Goal: Complete application form

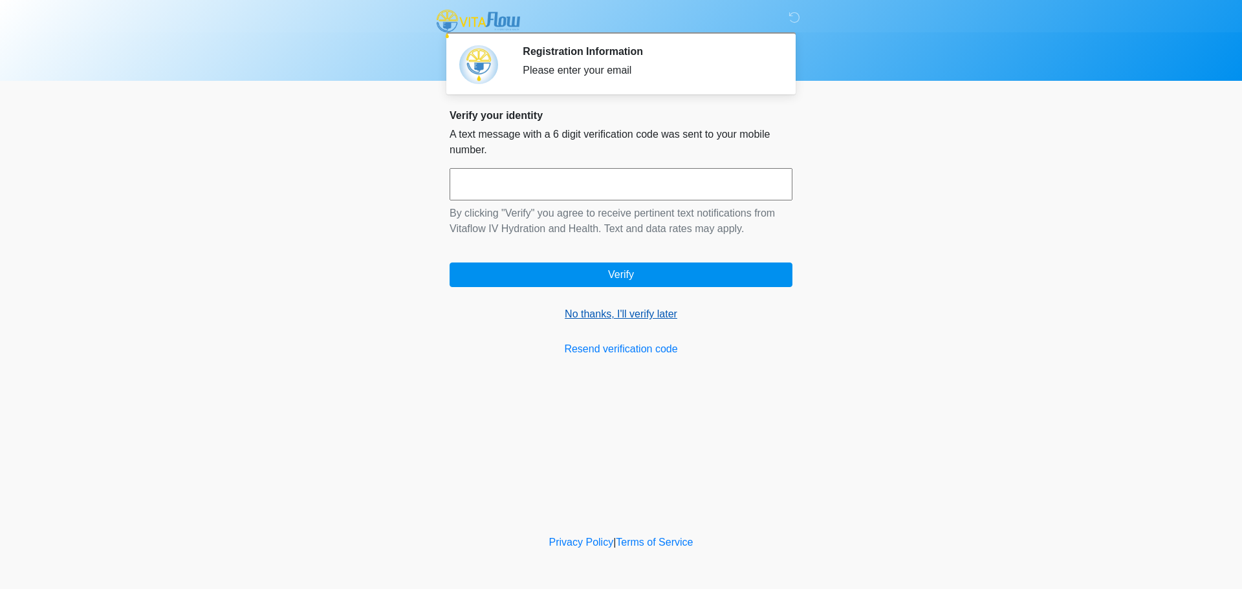
click at [596, 312] on link "No thanks, I'll verify later" at bounding box center [621, 315] width 343 height 16
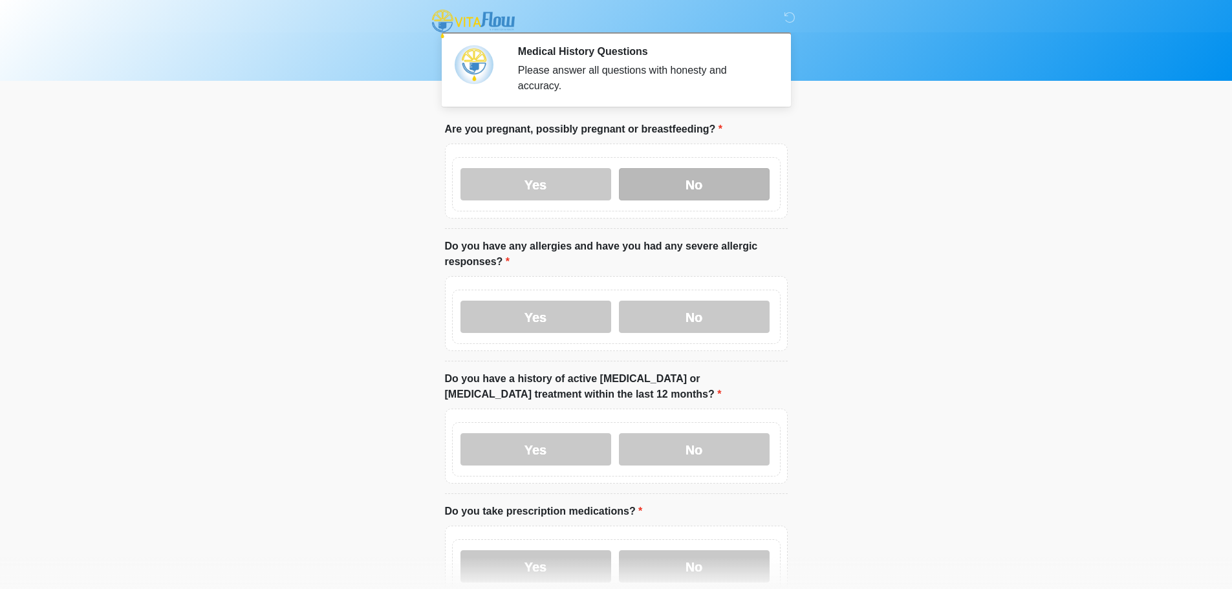
click at [708, 168] on label "No" at bounding box center [694, 184] width 151 height 32
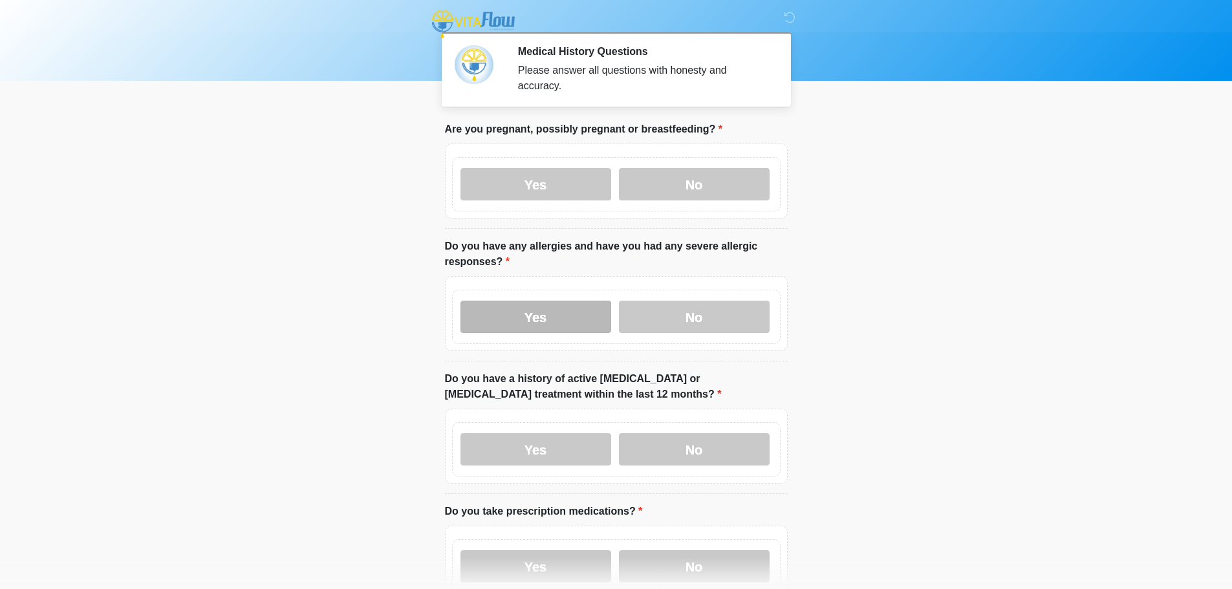
click at [506, 301] on label "Yes" at bounding box center [535, 317] width 151 height 32
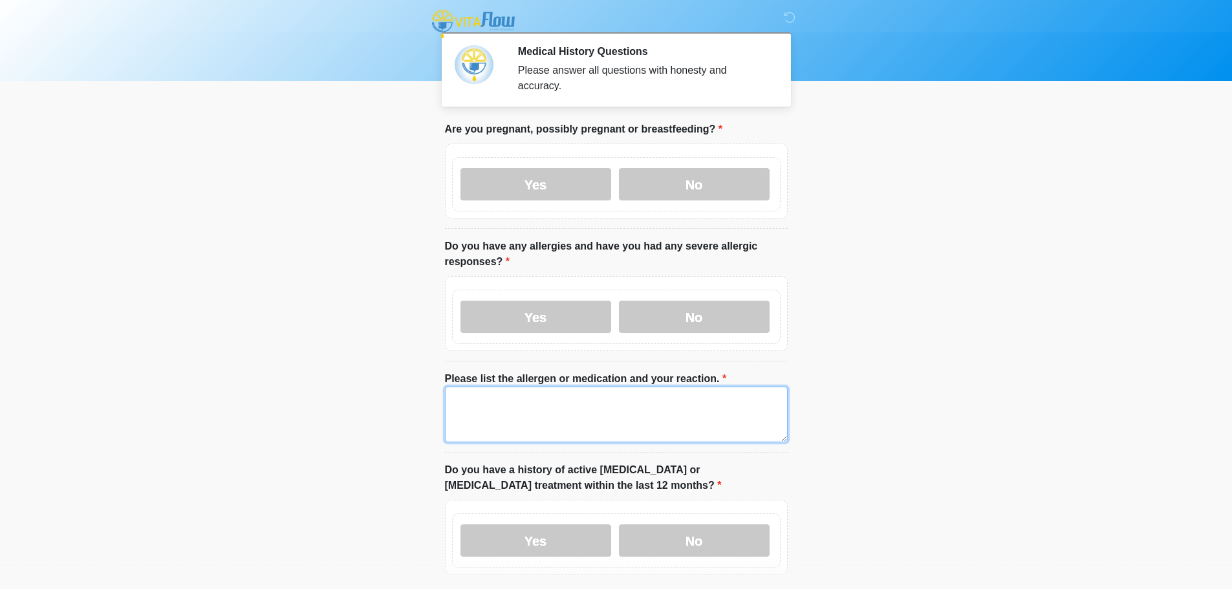
click at [460, 406] on textarea "Please list the allergen or medication and your reaction." at bounding box center [616, 415] width 343 height 56
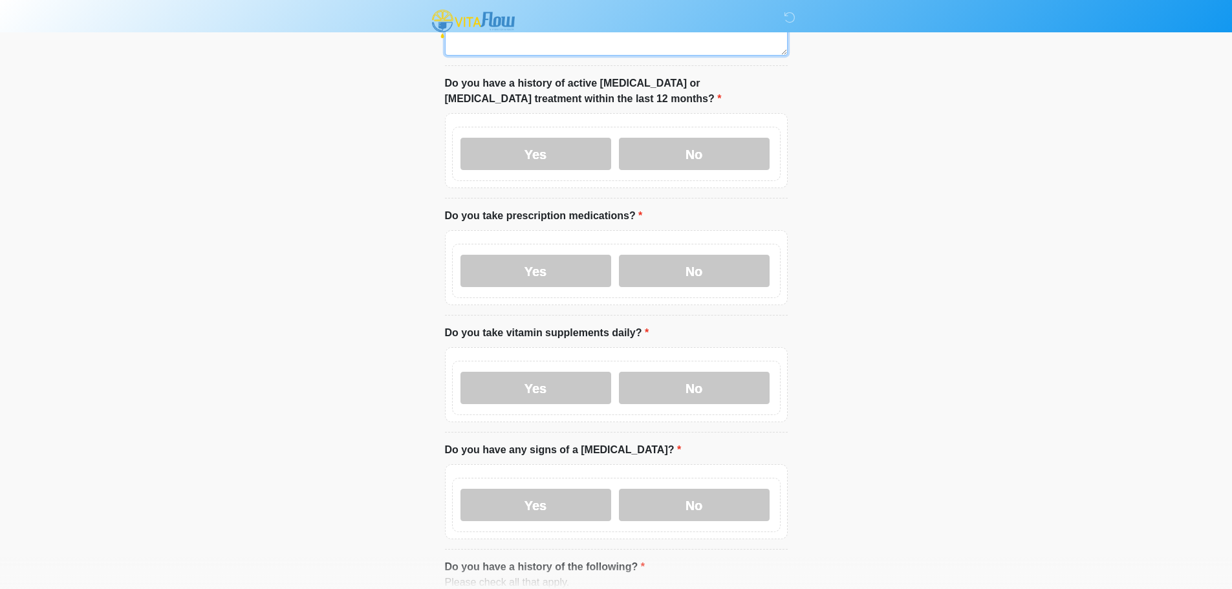
scroll to position [388, 0]
type textarea "****"
click at [720, 140] on label "No" at bounding box center [694, 152] width 151 height 32
click at [548, 265] on label "Yes" at bounding box center [535, 270] width 151 height 32
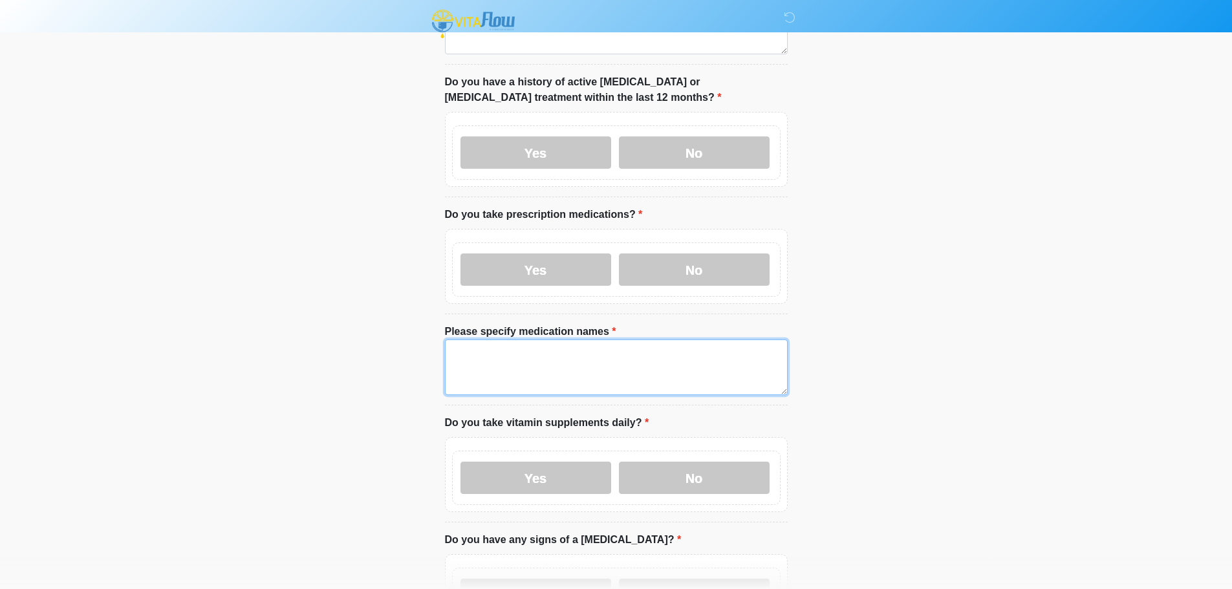
click at [490, 340] on textarea "Please specify medication names" at bounding box center [616, 368] width 343 height 56
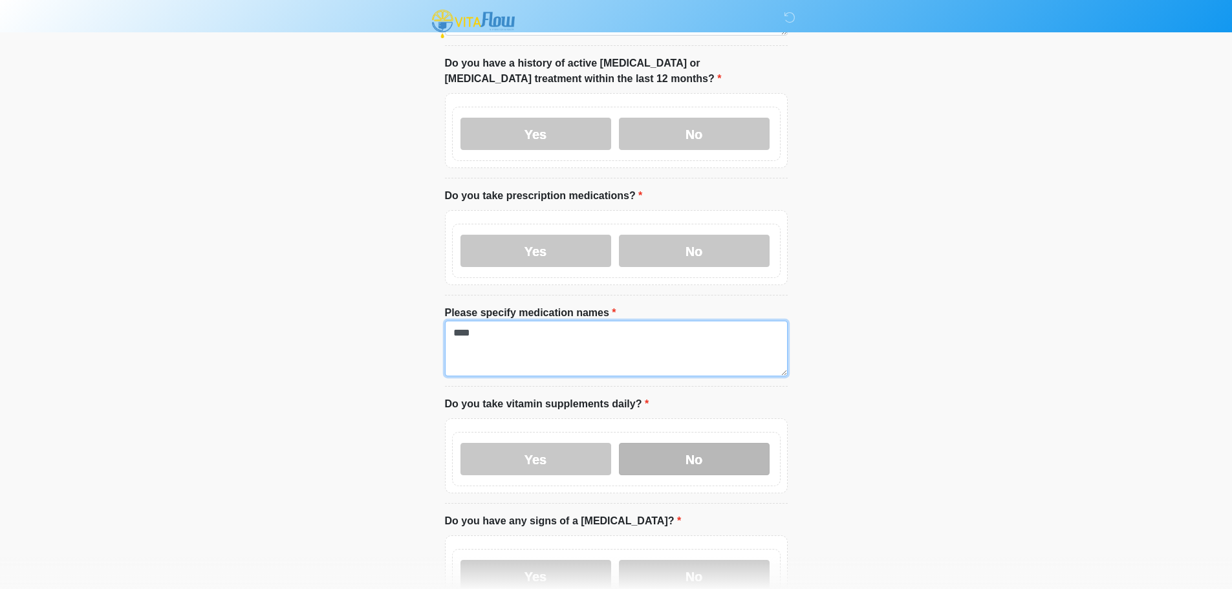
scroll to position [517, 0]
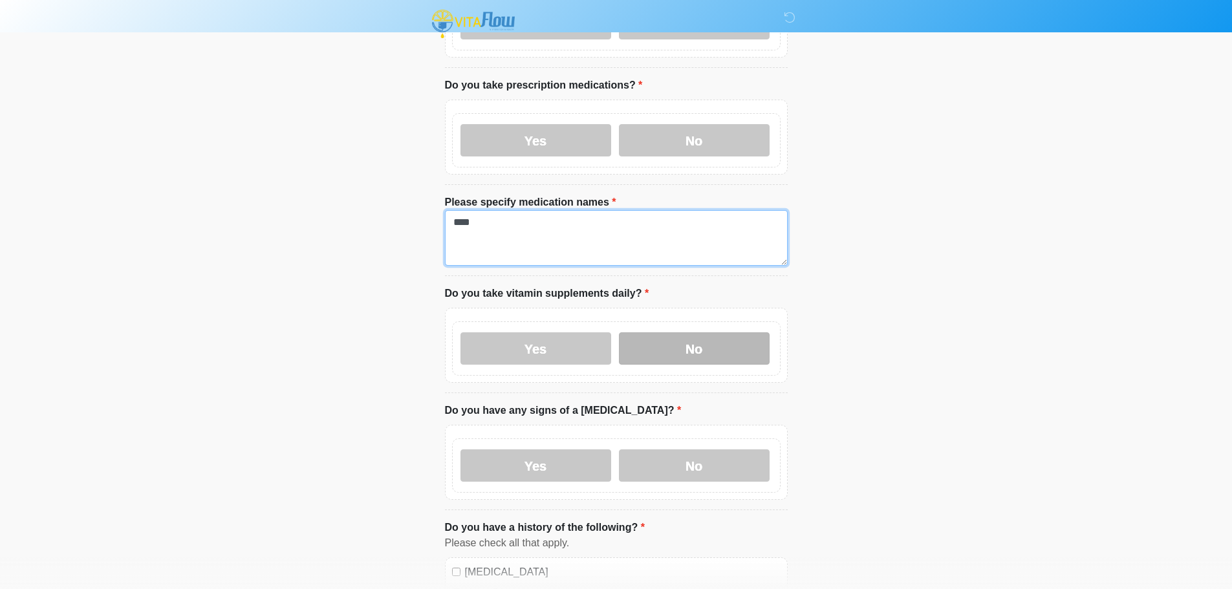
type textarea "****"
click at [716, 342] on label "No" at bounding box center [694, 348] width 151 height 32
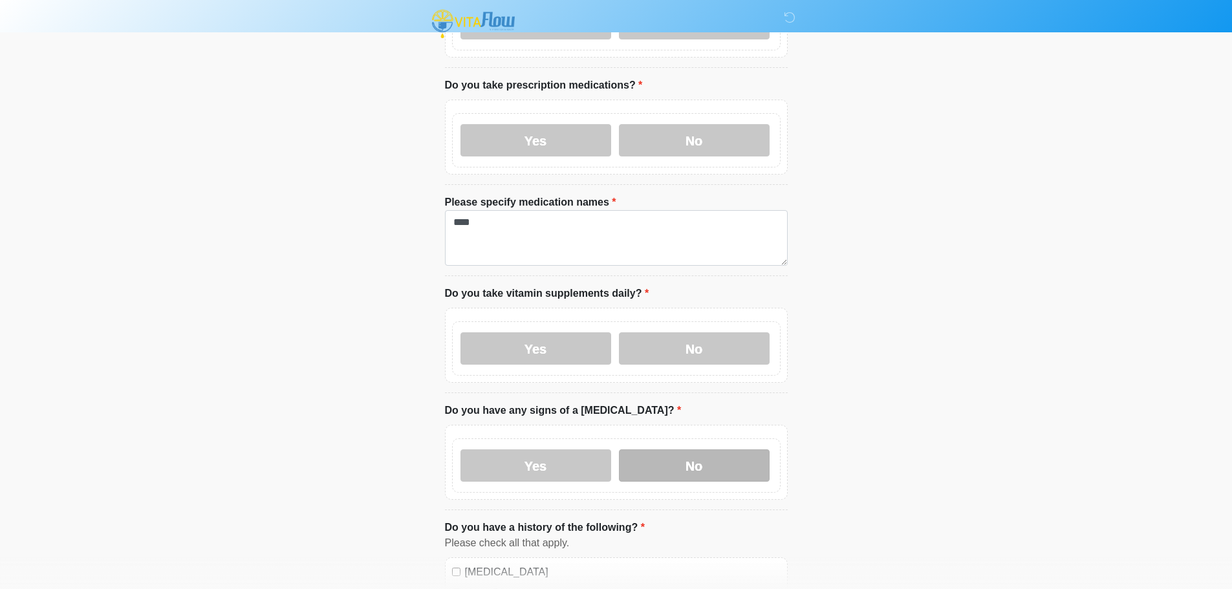
click at [683, 459] on label "No" at bounding box center [694, 466] width 151 height 32
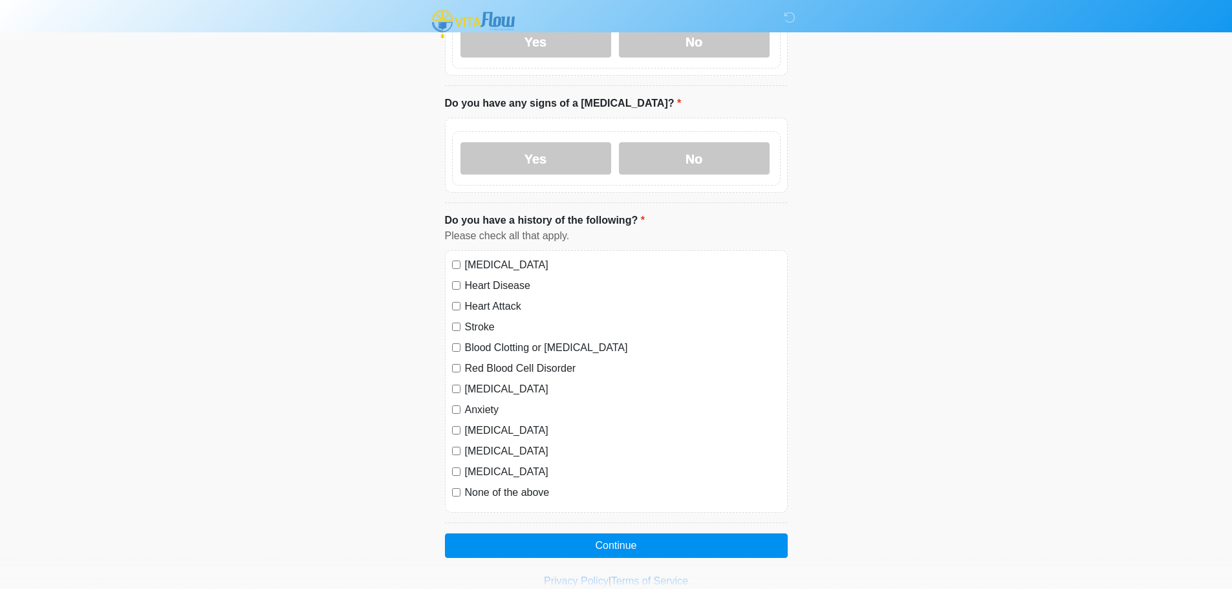
scroll to position [841, 0]
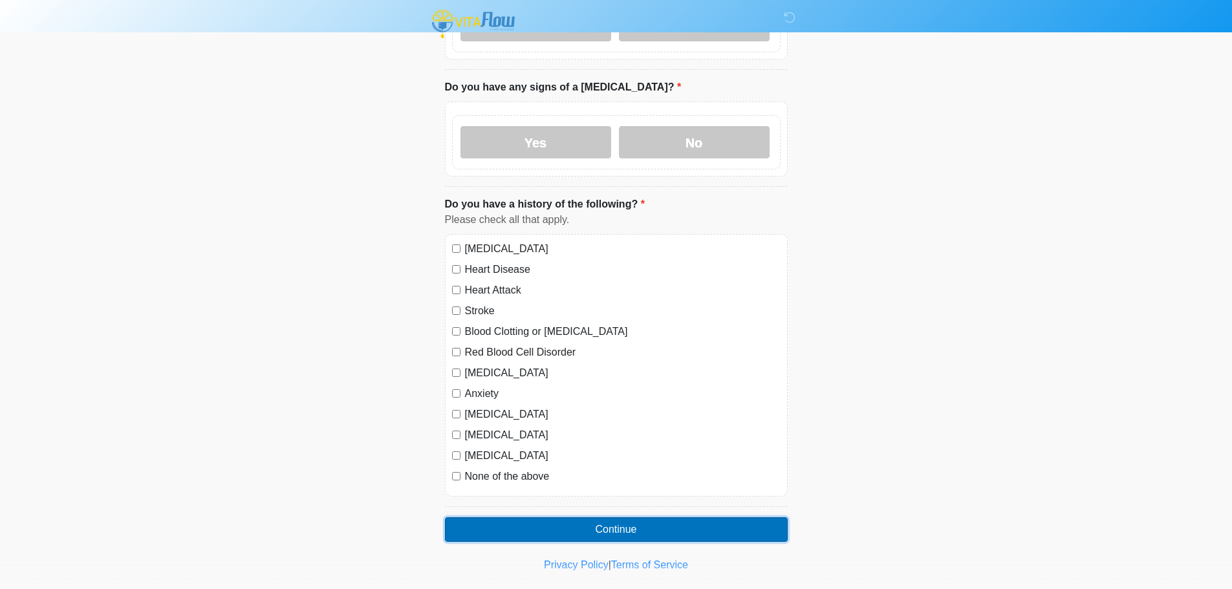
click at [598, 517] on button "Continue" at bounding box center [616, 529] width 343 height 25
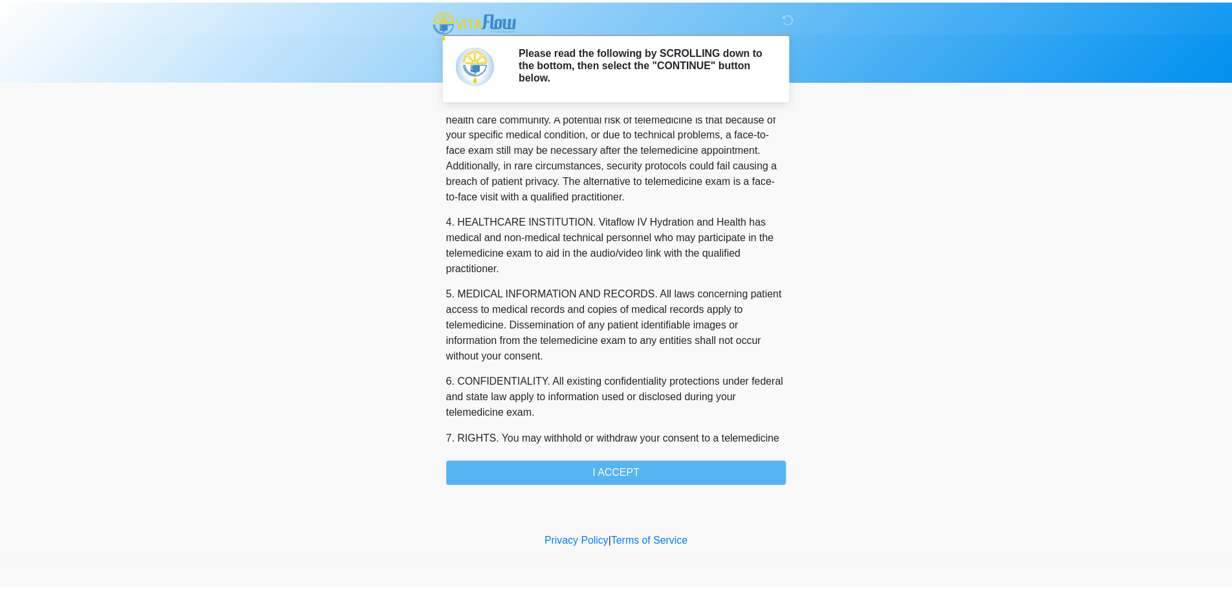
scroll to position [435, 0]
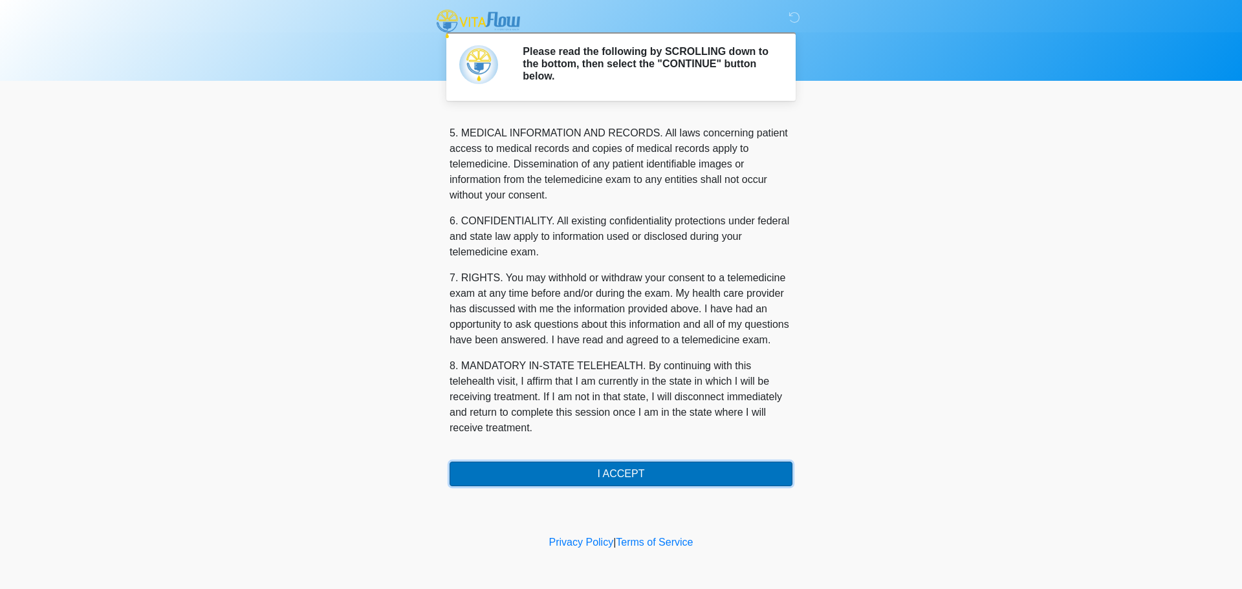
click at [640, 479] on button "I ACCEPT" at bounding box center [621, 474] width 343 height 25
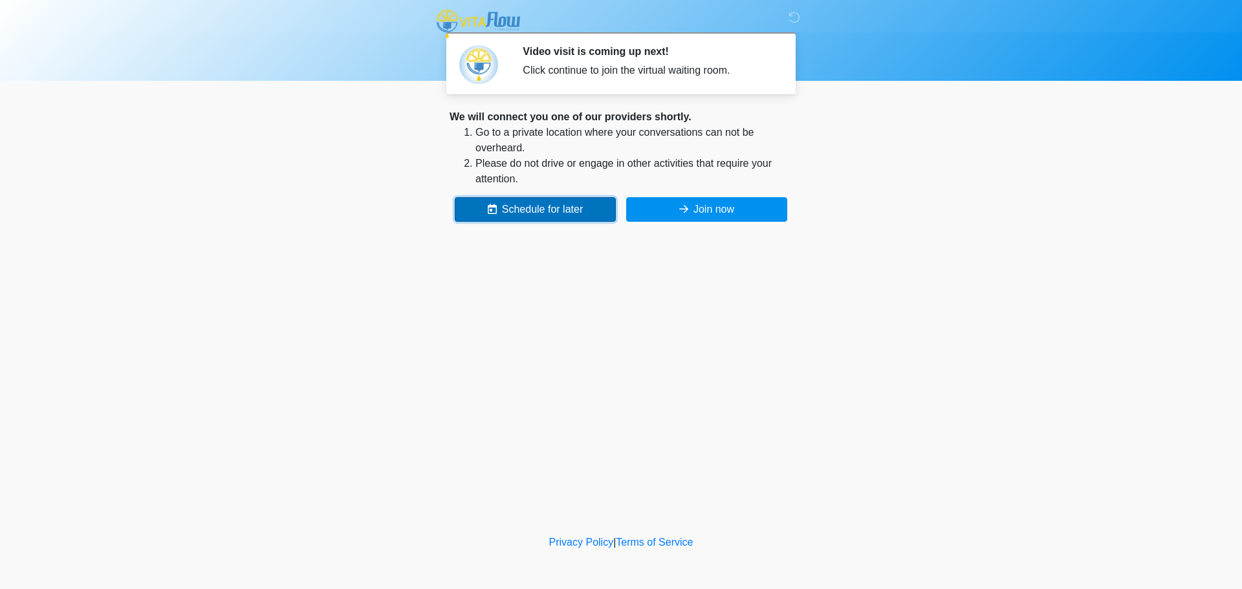
click at [516, 209] on button "Schedule for later" at bounding box center [535, 209] width 161 height 25
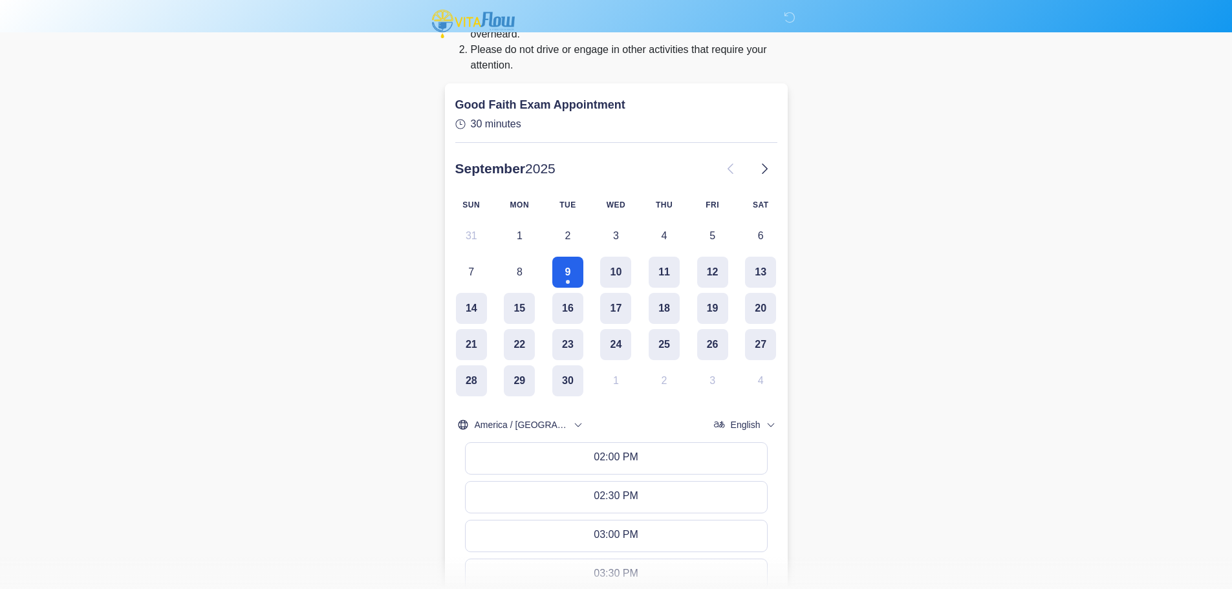
scroll to position [129, 0]
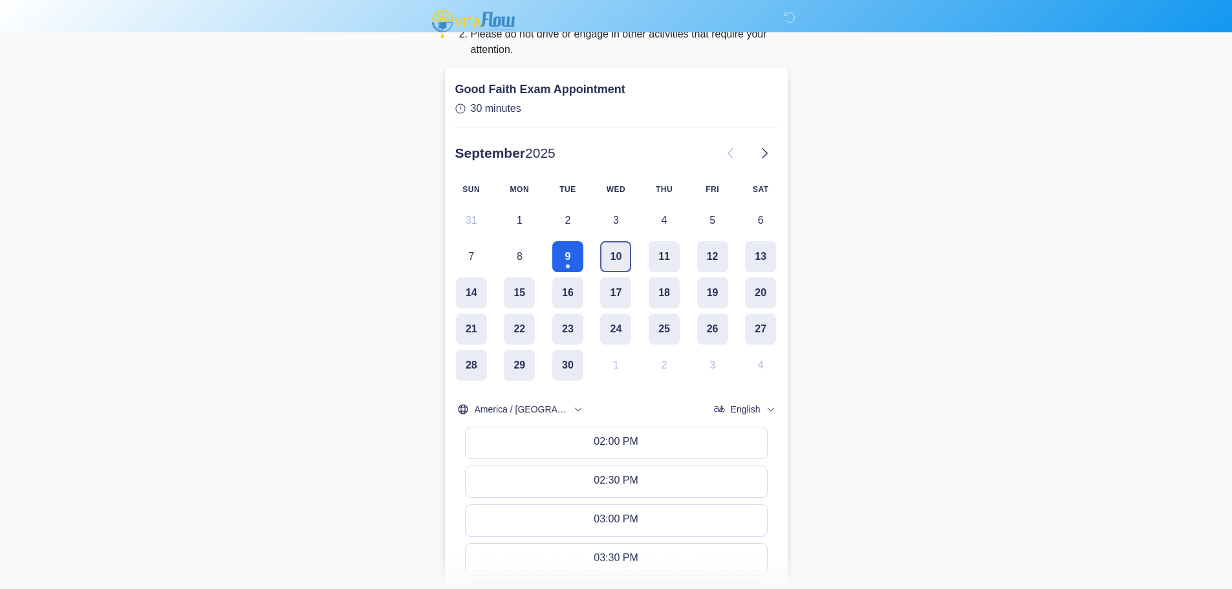
click at [611, 250] on button "10" at bounding box center [615, 256] width 31 height 31
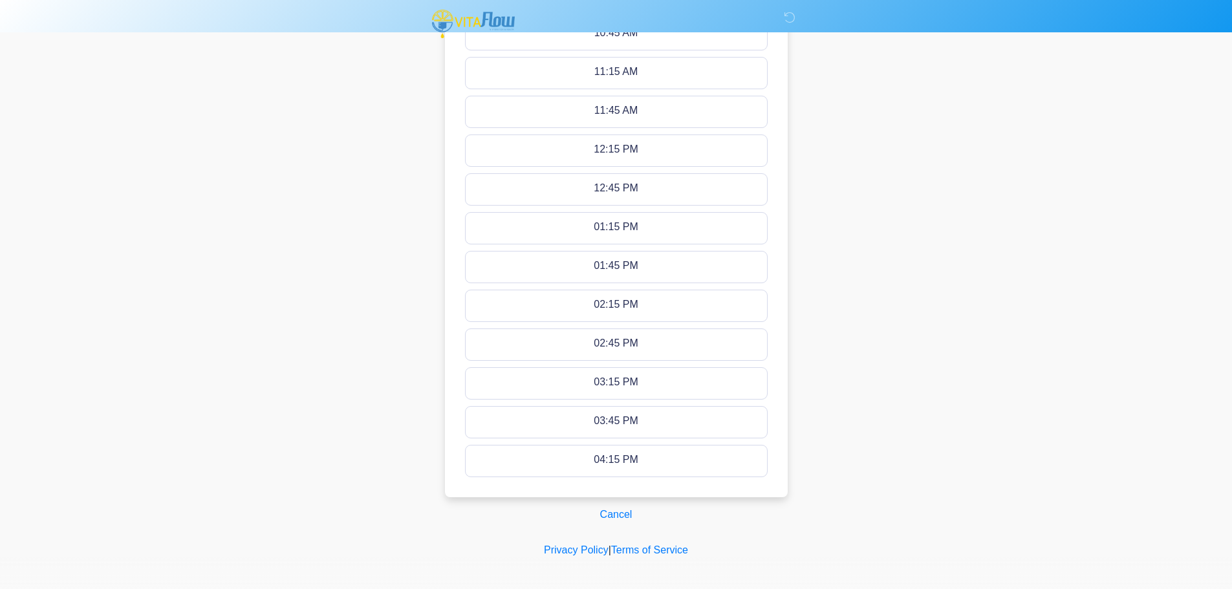
scroll to position [622, 0]
click at [622, 502] on button "Cancel" at bounding box center [616, 509] width 49 height 25
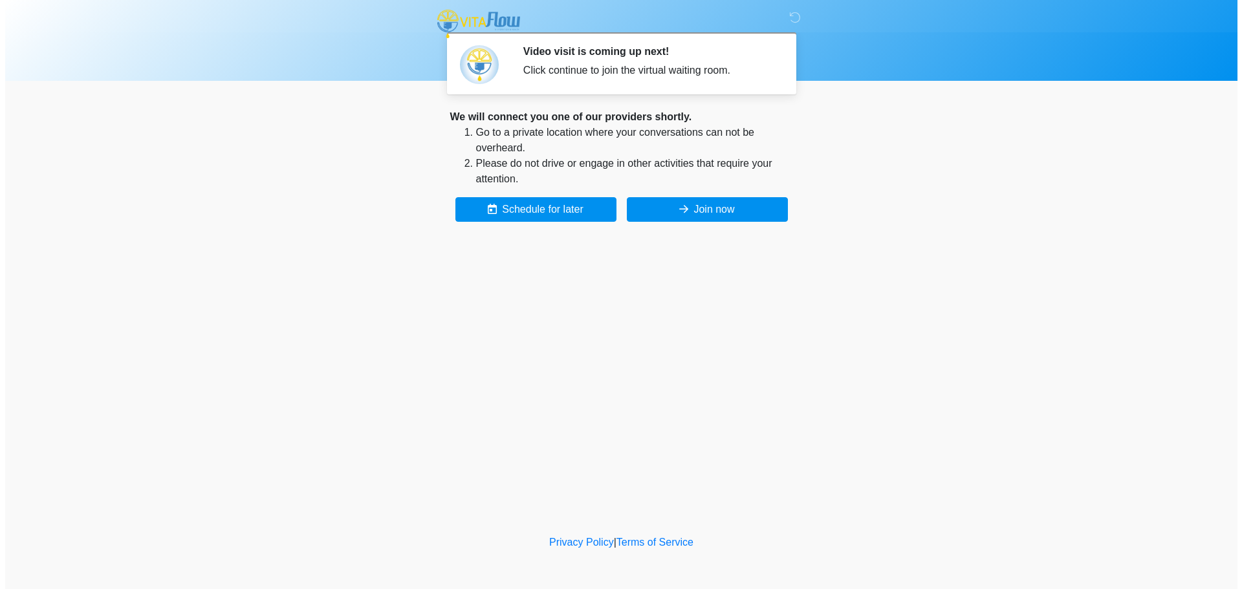
scroll to position [0, 0]
click at [709, 205] on button "Join now" at bounding box center [706, 209] width 161 height 25
